Goal: Transaction & Acquisition: Purchase product/service

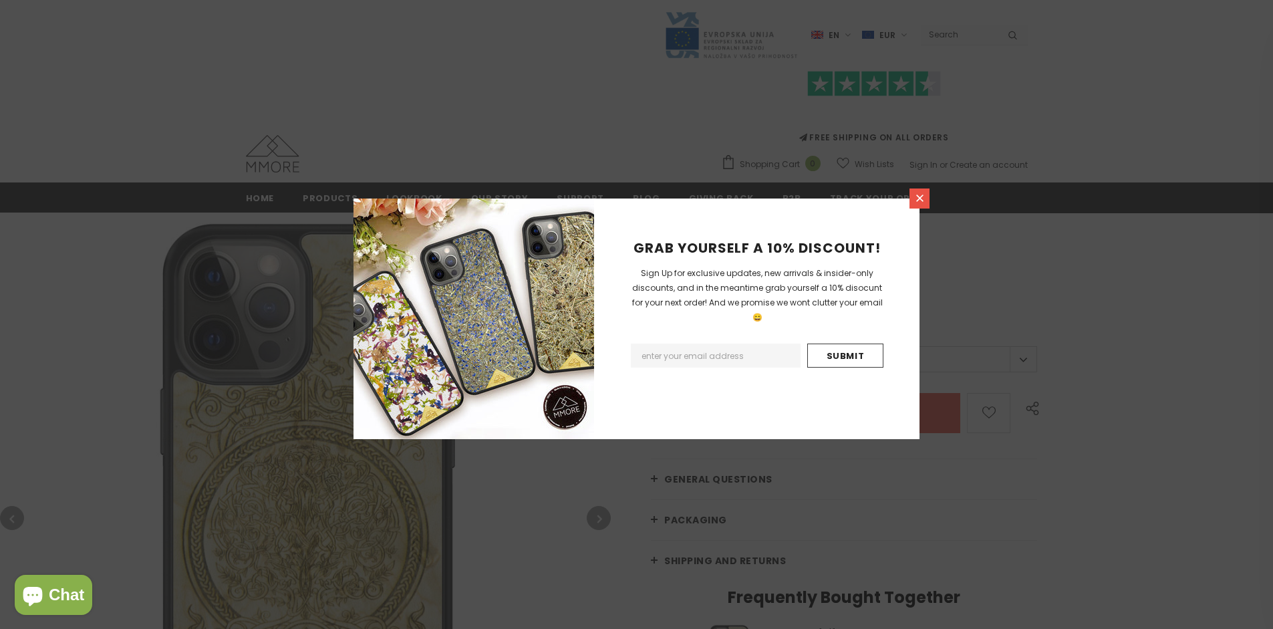
click at [920, 198] on icon at bounding box center [919, 198] width 7 height 7
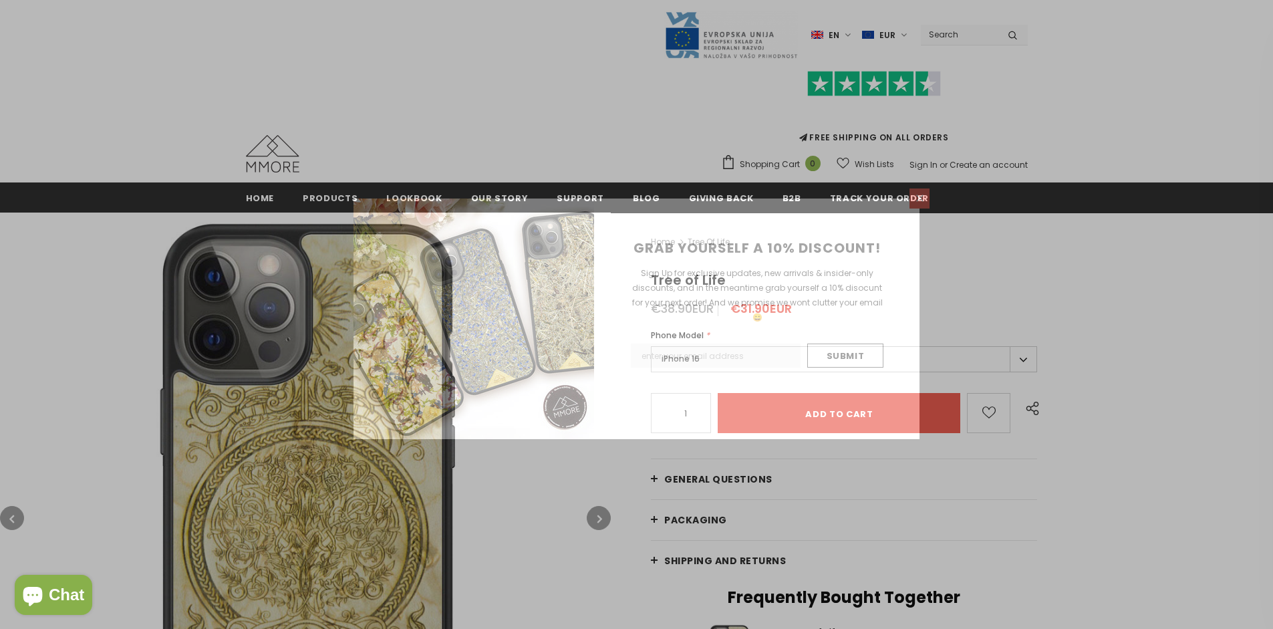
click at [920, 198] on icon at bounding box center [919, 198] width 7 height 7
